Goal: Transaction & Acquisition: Purchase product/service

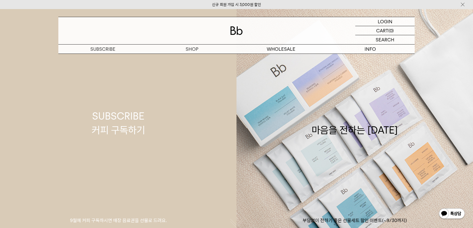
click at [191, 57] on link "SUBSCRIBE 커피 구독하기 9월에 커피 구독하시면 매장 음료권을 선물로 드려요." at bounding box center [118, 123] width 237 height 228
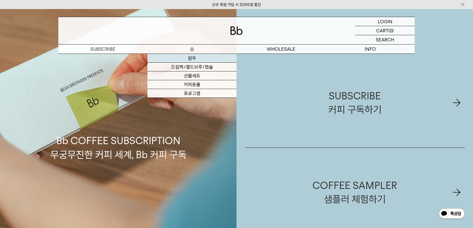
click at [194, 59] on link "원두" at bounding box center [192, 58] width 89 height 9
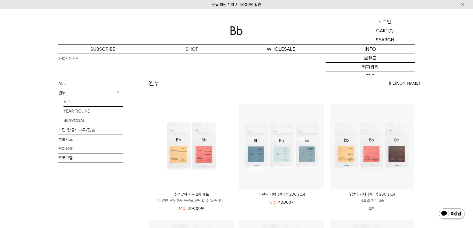
click at [383, 22] on p "로그인" at bounding box center [385, 21] width 12 height 9
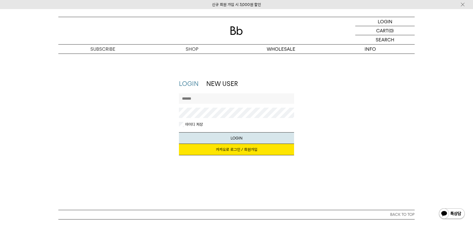
click at [204, 101] on input "text" at bounding box center [236, 98] width 115 height 10
type input "**********"
click at [179, 132] on button "LOGIN" at bounding box center [236, 138] width 115 height 12
click at [206, 101] on input "**********" at bounding box center [236, 98] width 115 height 10
click at [238, 151] on link "카카오로 로그인 / 회원가입" at bounding box center [236, 149] width 115 height 11
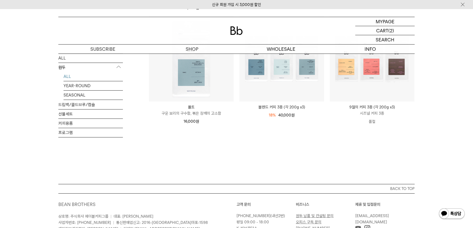
scroll to position [245, 0]
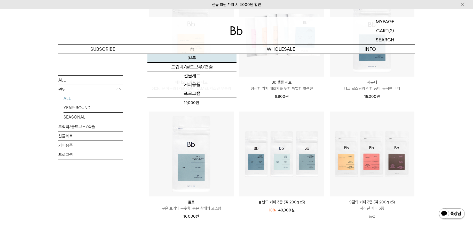
click at [190, 56] on link "원두" at bounding box center [192, 58] width 89 height 9
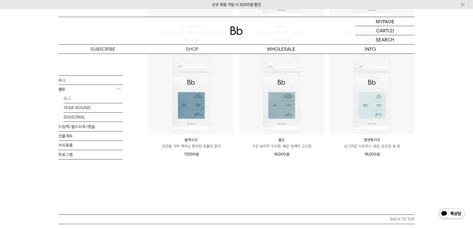
scroll to position [413, 0]
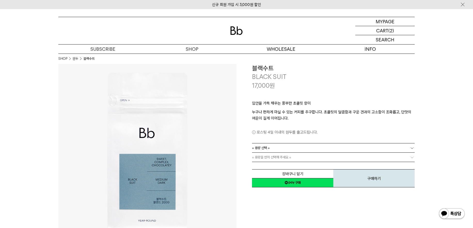
scroll to position [52, 0]
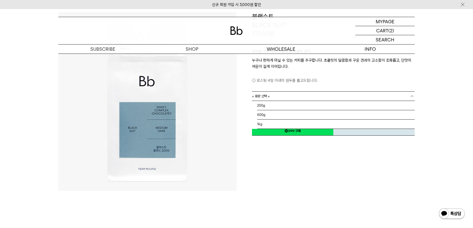
click at [276, 96] on link "= 용량 선택 =" at bounding box center [333, 95] width 163 height 9
click at [265, 124] on li "1kg" at bounding box center [336, 123] width 158 height 9
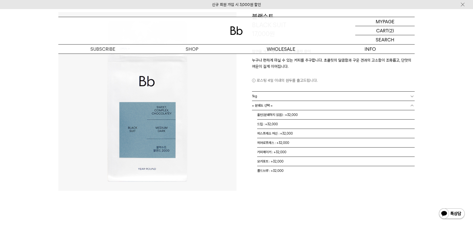
click at [283, 107] on link "= 분쇄도 선택 =" at bounding box center [333, 105] width 163 height 9
click at [277, 117] on li "홀빈(분쇄하지 않음) : +32,000" at bounding box center [336, 114] width 158 height 9
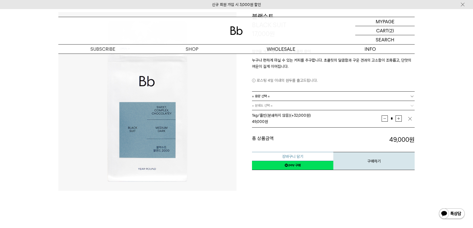
click at [295, 156] on button "장바구니 담기" at bounding box center [292, 156] width 81 height 9
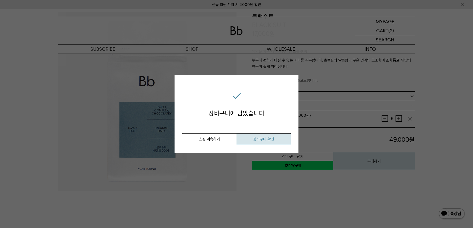
click at [263, 142] on button "장바구니 확인" at bounding box center [264, 139] width 54 height 12
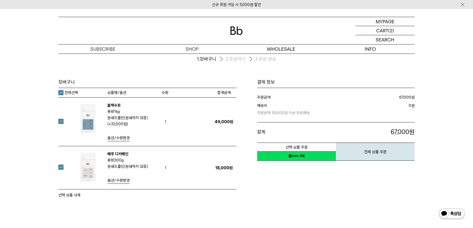
scroll to position [26, 0]
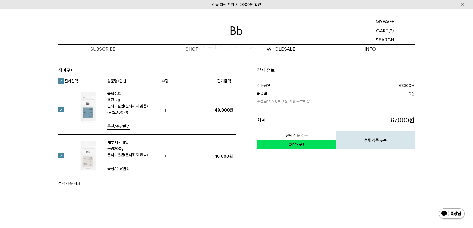
click at [62, 156] on label at bounding box center [63, 155] width 11 height 5
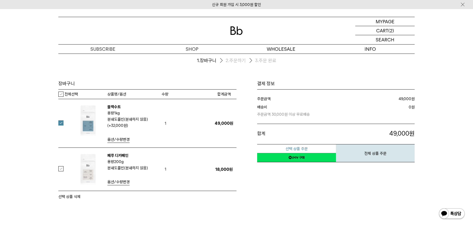
scroll to position [0, 0]
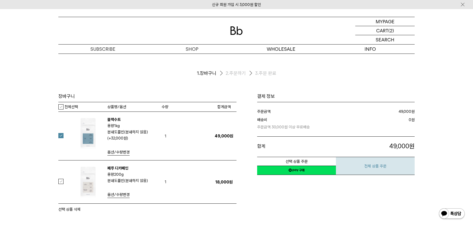
click at [375, 166] on button "전체 상품 주문" at bounding box center [375, 166] width 79 height 18
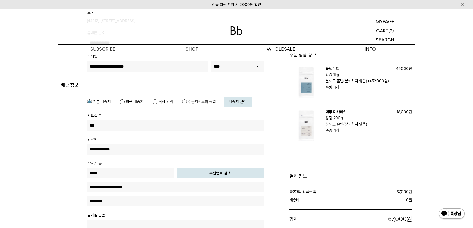
scroll to position [129, 0]
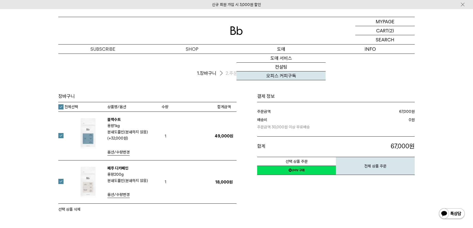
click at [278, 74] on link "오피스 커피구독" at bounding box center [281, 75] width 89 height 9
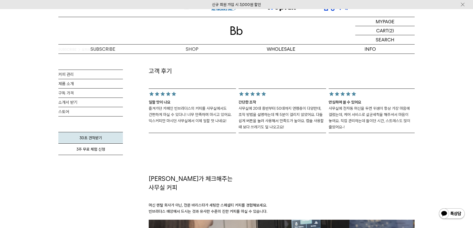
scroll to position [568, 0]
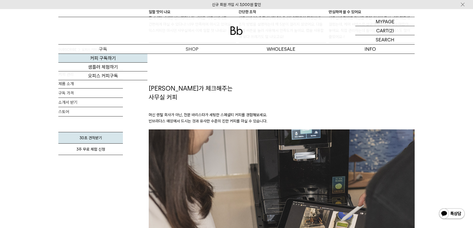
click at [102, 60] on link "커피 구독하기" at bounding box center [102, 58] width 89 height 9
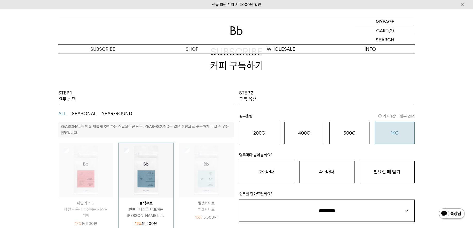
click at [390, 134] on div "1KG 49,900 원" at bounding box center [395, 133] width 34 height 6
click at [374, 170] on button "필요할 때 받기" at bounding box center [387, 171] width 55 height 22
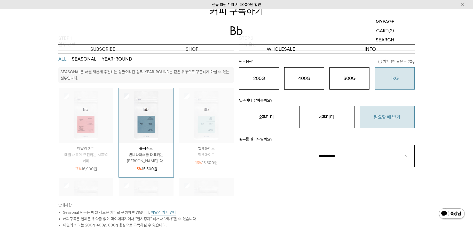
scroll to position [78, 0]
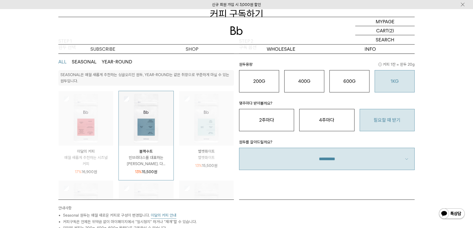
click at [319, 165] on select "**********" at bounding box center [327, 159] width 176 height 22
select select "**"
click at [239, 148] on select "**********" at bounding box center [327, 159] width 176 height 22
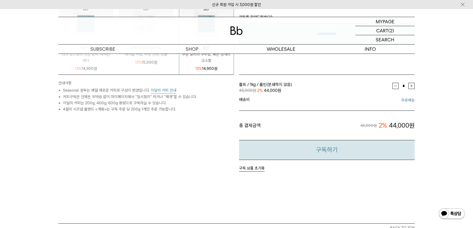
scroll to position [258, 0]
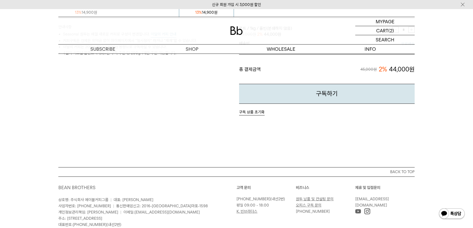
click at [254, 112] on button "구독 상품 초기화" at bounding box center [252, 112] width 26 height 6
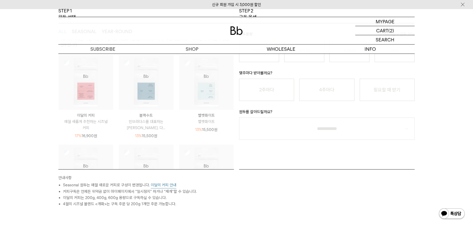
scroll to position [0, 0]
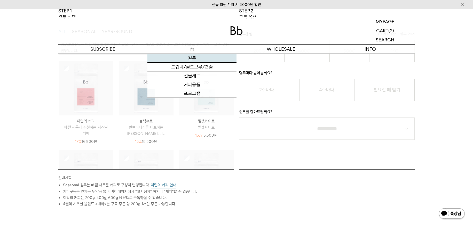
click at [190, 57] on link "원두" at bounding box center [192, 58] width 89 height 9
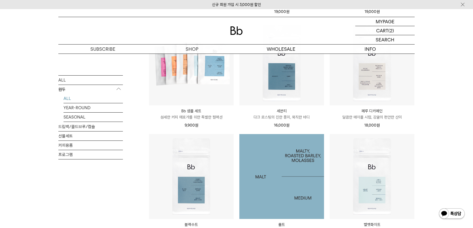
scroll to position [336, 0]
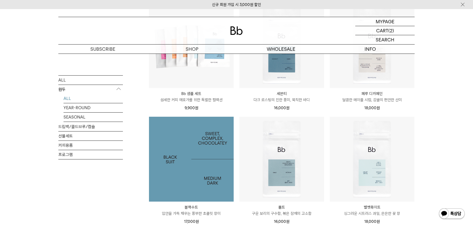
click at [207, 162] on img at bounding box center [191, 159] width 85 height 85
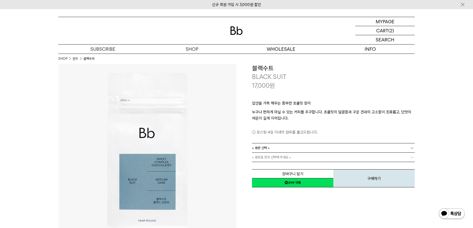
click at [282, 147] on link "= 용량 선택 =" at bounding box center [333, 147] width 163 height 9
click at [284, 147] on link "= 용량 선택 =" at bounding box center [333, 147] width 163 height 9
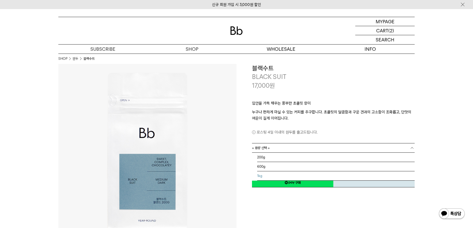
click at [270, 174] on li "1kg" at bounding box center [336, 175] width 158 height 9
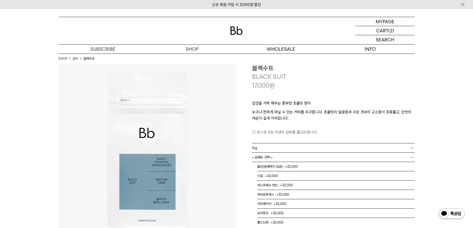
click at [274, 159] on link "= 분쇄도 선택 =" at bounding box center [333, 156] width 163 height 9
click at [272, 167] on li "홀빈(분쇄하지 않음) : +32,000" at bounding box center [336, 166] width 158 height 9
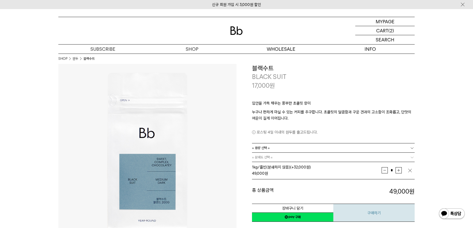
click at [358, 211] on button "구매하기" at bounding box center [374, 212] width 81 height 18
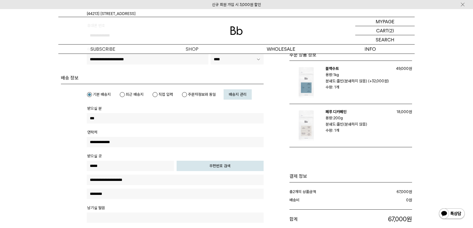
scroll to position [129, 0]
click at [385, 32] on p "장바구니" at bounding box center [382, 30] width 17 height 9
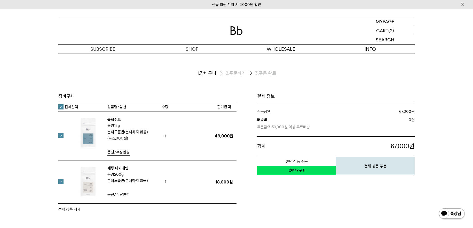
click at [62, 181] on label at bounding box center [63, 181] width 11 height 5
click at [294, 161] on button "선택 상품 주문" at bounding box center [296, 161] width 79 height 9
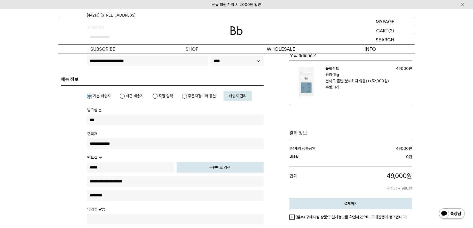
scroll to position [129, 0]
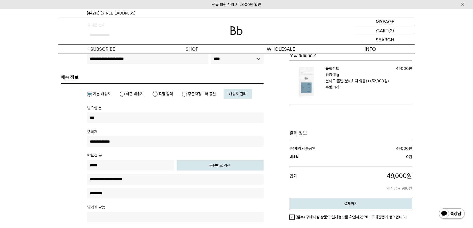
click at [306, 216] on em "(필수) 구매하실 상품의 결제정보를 확인하였으며, 구매진행에 동의합니다." at bounding box center [351, 216] width 111 height 5
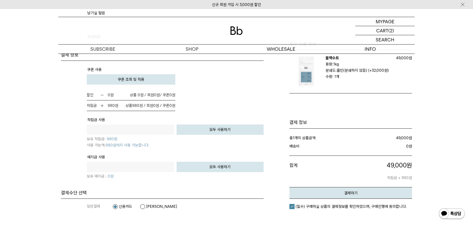
scroll to position [362, 0]
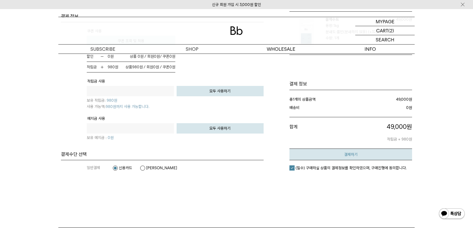
click at [357, 156] on em "결제하기" at bounding box center [350, 154] width 13 height 5
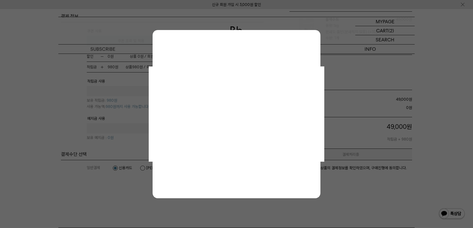
scroll to position [0, 0]
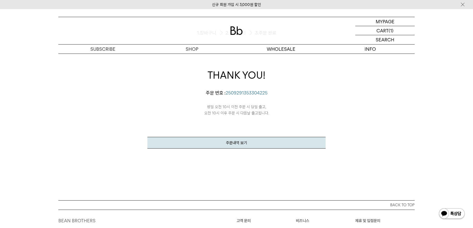
scroll to position [26, 0]
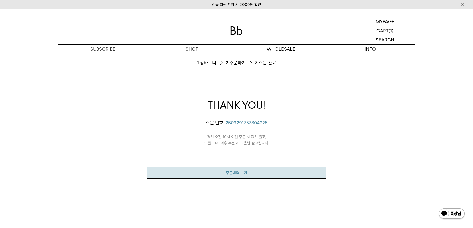
click at [241, 172] on link "주문내역 보기" at bounding box center [237, 173] width 178 height 12
